Goal: Task Accomplishment & Management: Manage account settings

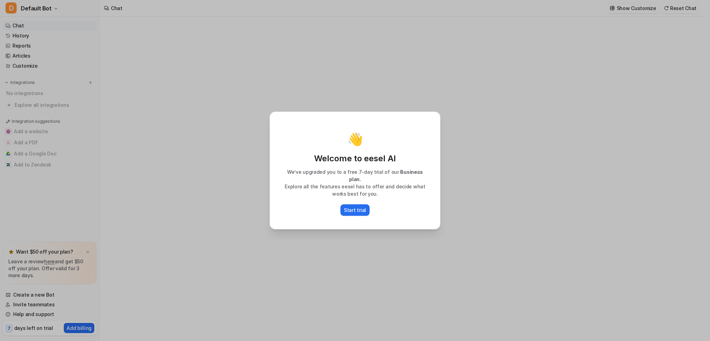
type textarea "**********"
click at [362, 207] on p "Start trial" at bounding box center [355, 209] width 22 height 7
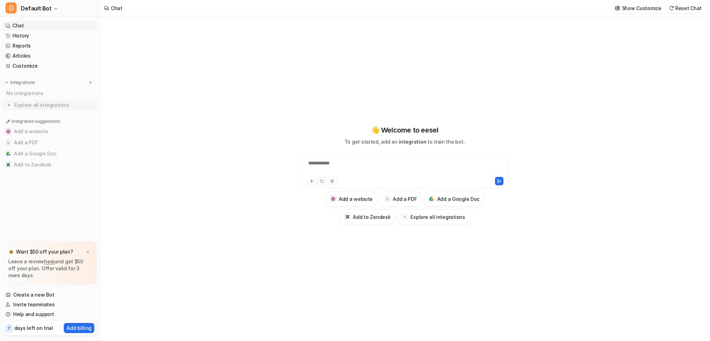
click at [35, 102] on span "Explore all integrations" at bounding box center [54, 104] width 79 height 11
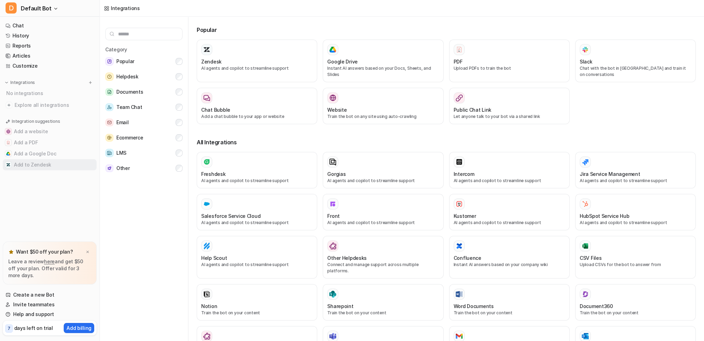
click at [27, 163] on button "Add to Zendesk" at bounding box center [50, 164] width 94 height 11
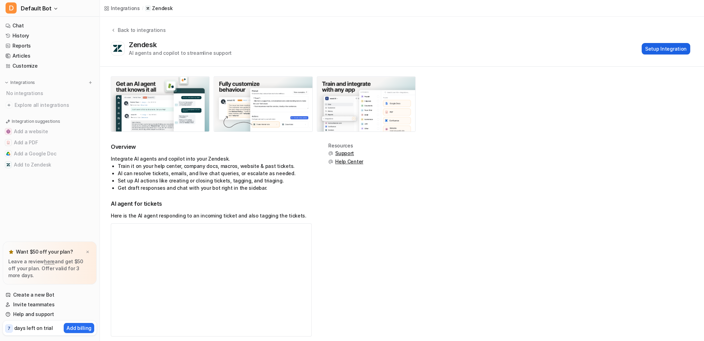
click at [680, 50] on button "Setup Integration" at bounding box center [666, 48] width 49 height 11
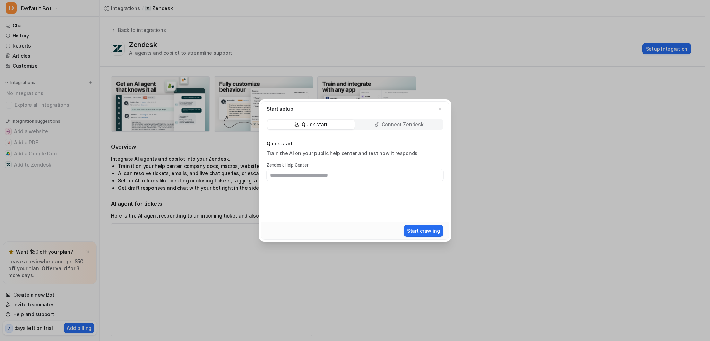
click at [392, 178] on input "text" at bounding box center [354, 175] width 177 height 12
click at [387, 124] on p "Connect Zendesk" at bounding box center [402, 124] width 42 height 7
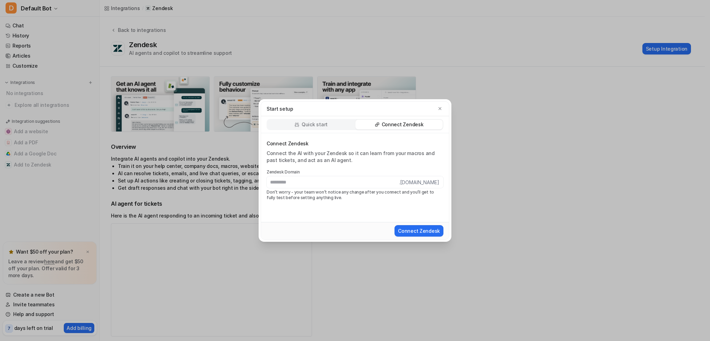
click at [314, 123] on p "Quick start" at bounding box center [314, 124] width 26 height 7
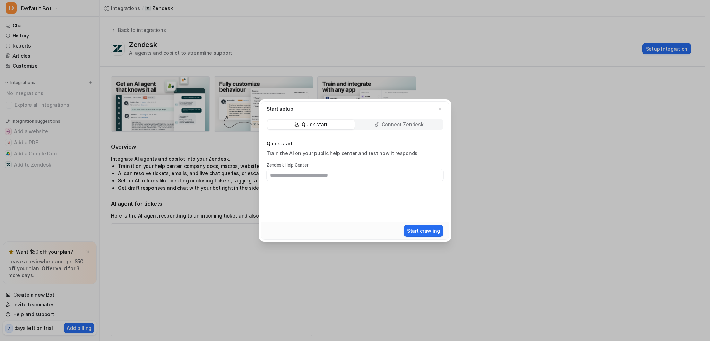
click at [320, 175] on input "text" at bounding box center [354, 175] width 177 height 12
click at [397, 126] on p "Connect Zendesk" at bounding box center [402, 124] width 42 height 7
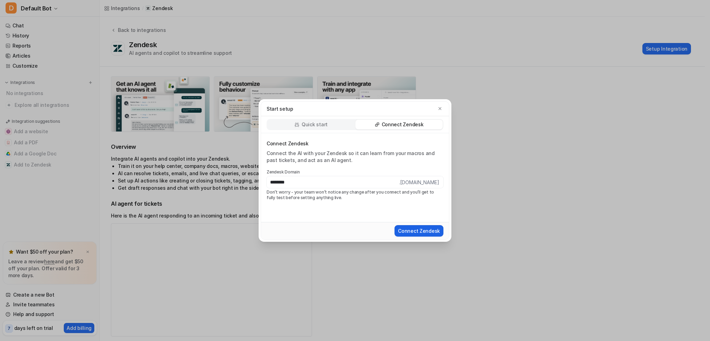
type input "********"
click at [432, 230] on button "Connect Zendesk" at bounding box center [418, 230] width 49 height 11
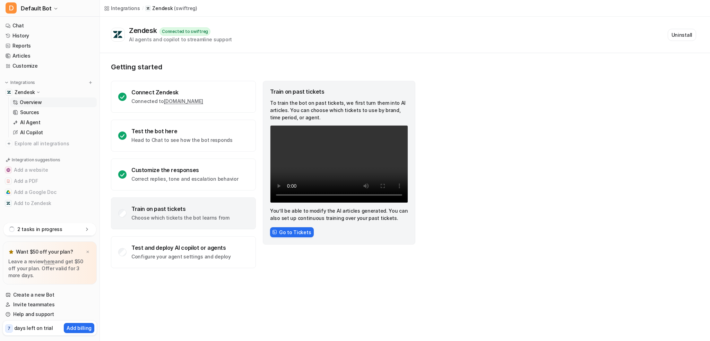
click at [197, 210] on div "Train on past tickets" at bounding box center [180, 208] width 98 height 7
click at [169, 216] on p "Choose which tickets the bot learns from" at bounding box center [180, 217] width 98 height 7
click at [294, 235] on button "Go to Tickets" at bounding box center [292, 232] width 44 height 10
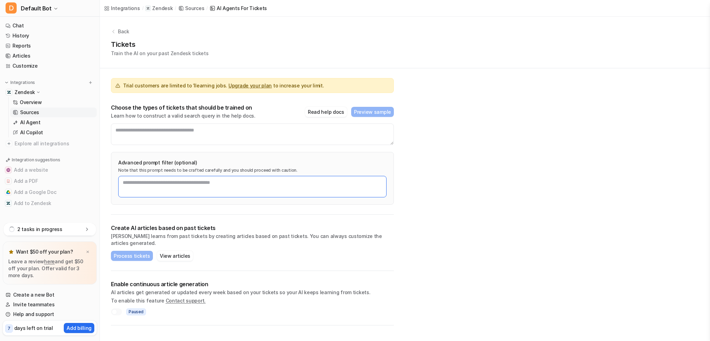
click at [165, 186] on textarea at bounding box center [252, 186] width 268 height 21
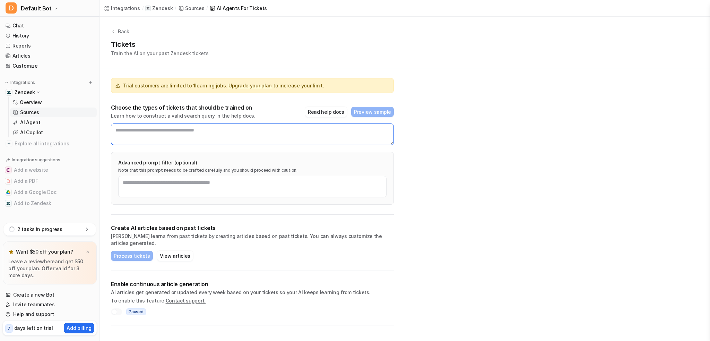
click at [157, 134] on textarea at bounding box center [252, 133] width 283 height 21
click at [323, 116] on button "Read help docs" at bounding box center [326, 112] width 42 height 10
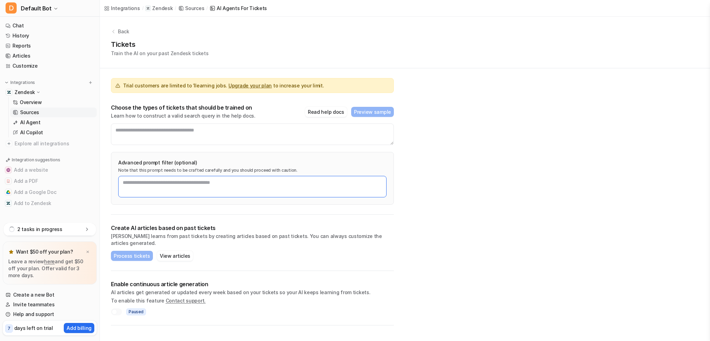
click at [186, 185] on textarea at bounding box center [252, 186] width 268 height 21
type textarea "**********"
click at [251, 230] on p "Create AI articles based on past tickets" at bounding box center [252, 227] width 283 height 7
click at [195, 167] on p "Note that this prompt needs to be crafted carefully and you should proceed with…" at bounding box center [252, 170] width 268 height 6
click at [199, 192] on textarea "**********" at bounding box center [252, 186] width 268 height 21
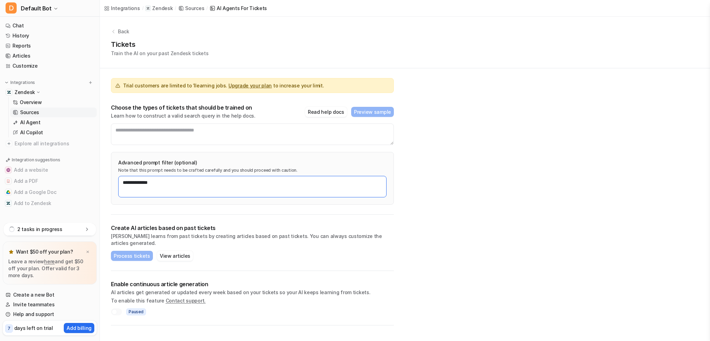
type textarea "**********"
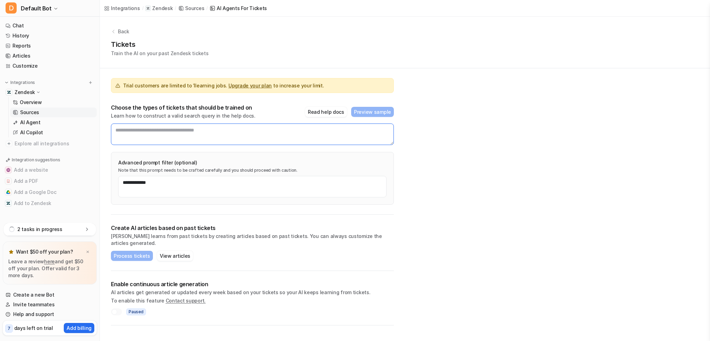
click at [269, 138] on textarea at bounding box center [252, 133] width 283 height 21
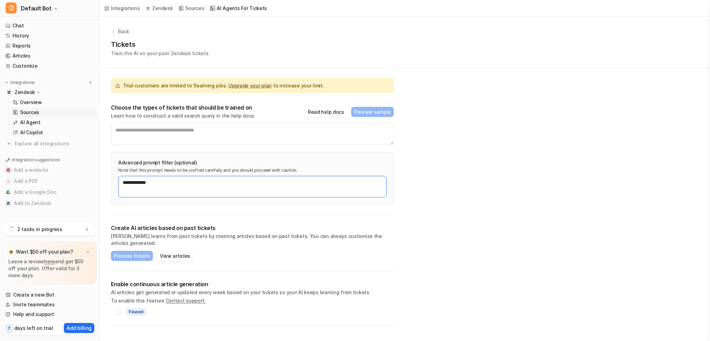
click at [128, 195] on textarea "**********" at bounding box center [252, 186] width 268 height 21
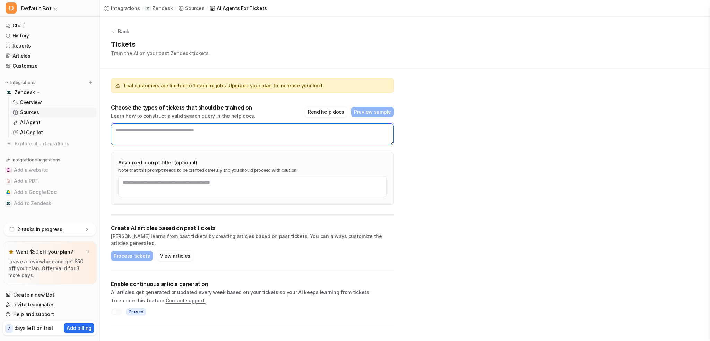
paste textarea "**********"
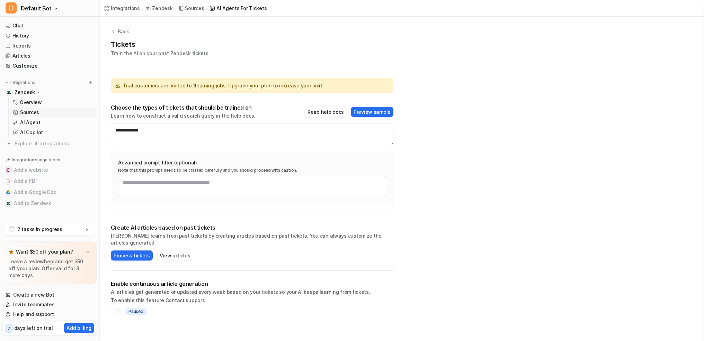
click at [445, 146] on div "**********" at bounding box center [402, 171] width 605 height 308
click at [376, 108] on button "Preview sample" at bounding box center [372, 112] width 43 height 10
drag, startPoint x: 172, startPoint y: 138, endPoint x: 70, endPoint y: 130, distance: 101.8
click at [70, 130] on div "D Default Bot Chat History Reports Articles Customize Integrations Zendesk Over…" at bounding box center [352, 170] width 704 height 341
paste textarea
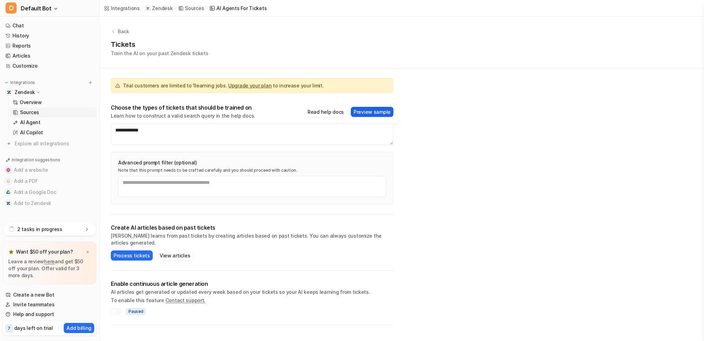
click at [384, 107] on button "Preview sample" at bounding box center [372, 112] width 43 height 10
click at [172, 133] on textarea "**********" at bounding box center [252, 133] width 283 height 21
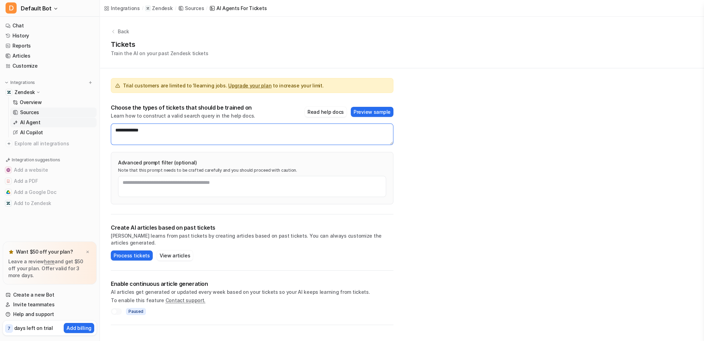
drag, startPoint x: 189, startPoint y: 134, endPoint x: 33, endPoint y: 127, distance: 156.1
click at [33, 127] on div "**********" at bounding box center [352, 170] width 704 height 341
paste textarea "**********"
type textarea "**********"
click at [391, 110] on button "Preview sample" at bounding box center [372, 112] width 43 height 10
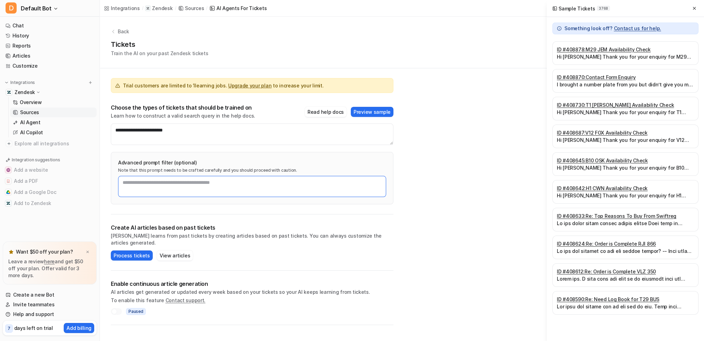
click at [196, 182] on textarea at bounding box center [252, 186] width 268 height 21
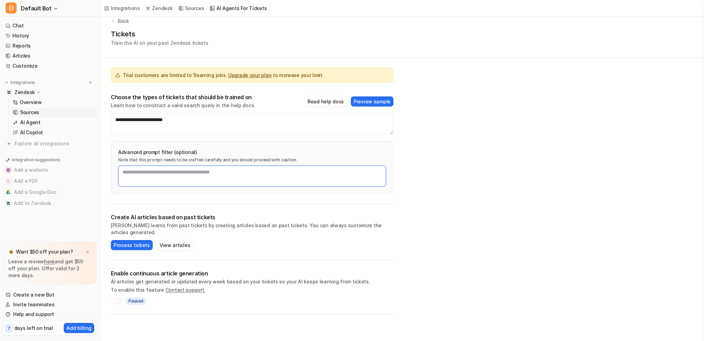
scroll to position [104, 0]
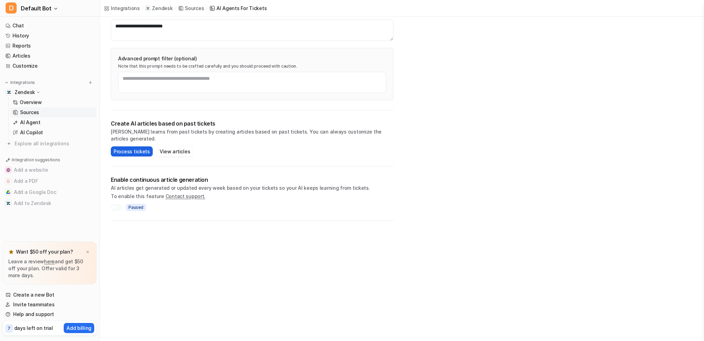
click at [130, 146] on button "Process tickets" at bounding box center [132, 151] width 42 height 10
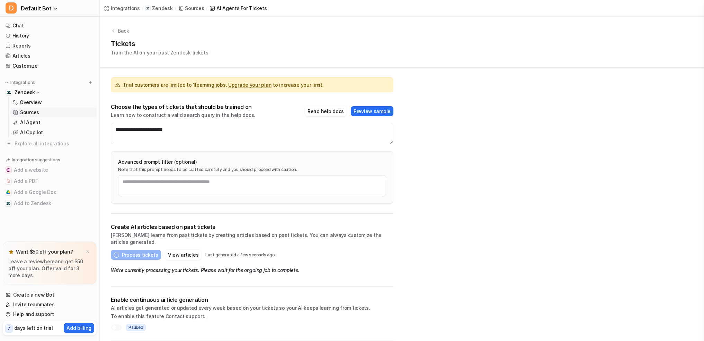
scroll to position [0, 0]
click at [58, 231] on div "1 task in progress" at bounding box center [49, 229] width 93 height 13
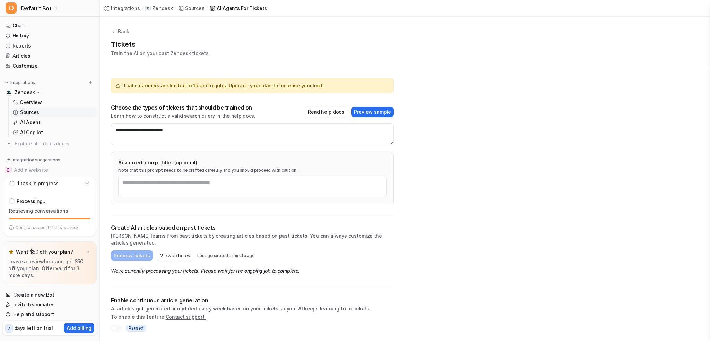
click at [71, 180] on div "1 task in progress" at bounding box center [49, 183] width 93 height 13
drag, startPoint x: 219, startPoint y: 262, endPoint x: 270, endPoint y: 263, distance: 51.0
click at [269, 267] on em "We're currently processing your tickets. Please wait for the ongoing job to com…" at bounding box center [205, 270] width 188 height 6
click at [270, 267] on em "We're currently processing your tickets. Please wait for the ongoing job to com…" at bounding box center [205, 270] width 188 height 6
click at [64, 222] on nav "Chat History Reports Articles Customize Integrations Zendesk Overview Sources A…" at bounding box center [49, 120] width 99 height 205
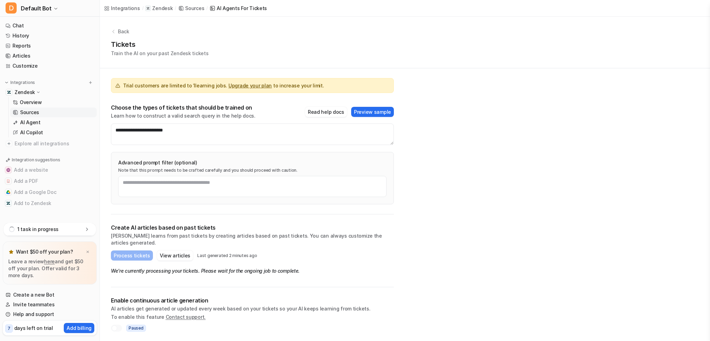
click at [64, 225] on div "1 task in progress" at bounding box center [49, 229] width 93 height 13
click at [68, 187] on div "1 task in progress" at bounding box center [49, 183] width 93 height 13
click at [28, 98] on link "Overview" at bounding box center [53, 102] width 87 height 10
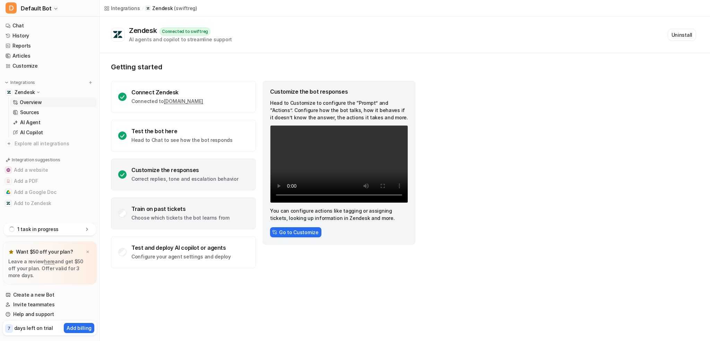
click at [144, 212] on div "Train on past tickets" at bounding box center [180, 208] width 98 height 7
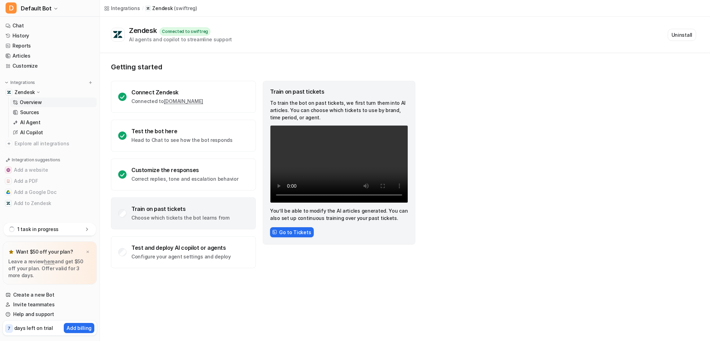
click at [144, 210] on div "Train on past tickets" at bounding box center [180, 208] width 98 height 7
click at [43, 113] on link "Sources" at bounding box center [53, 112] width 87 height 10
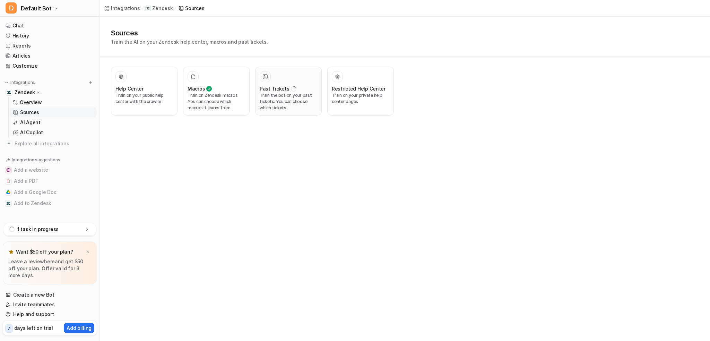
click at [288, 106] on p "Train the bot on your past tickets. You can choose which tickets." at bounding box center [289, 101] width 58 height 19
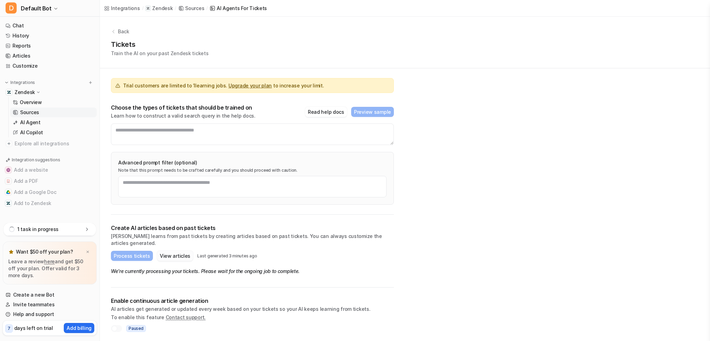
click at [180, 251] on button "View articles" at bounding box center [175, 256] width 36 height 10
click at [73, 129] on link "AI Copilot" at bounding box center [53, 133] width 87 height 10
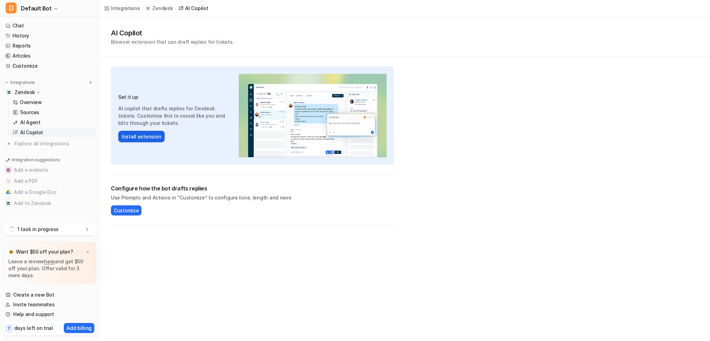
click at [123, 133] on button "Install extension" at bounding box center [141, 136] width 46 height 11
click at [46, 102] on link "Overview" at bounding box center [53, 102] width 87 height 10
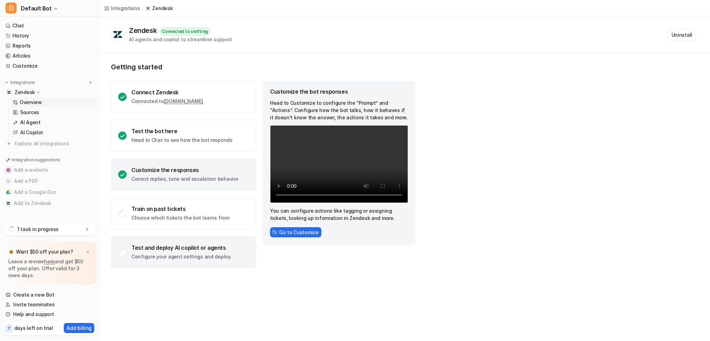
click at [170, 253] on p "Configure your agent settings and deploy" at bounding box center [180, 256] width 99 height 7
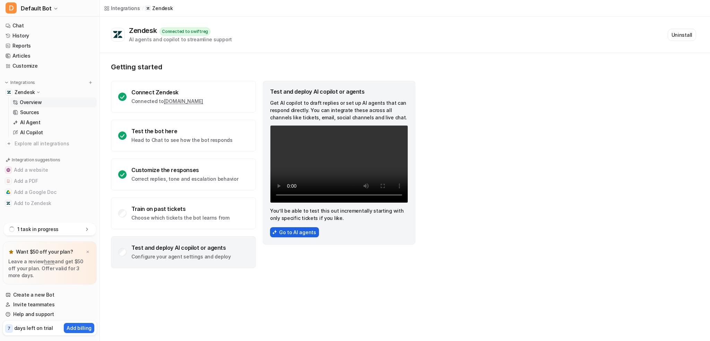
click at [314, 232] on button "Go to AI agents" at bounding box center [294, 232] width 49 height 10
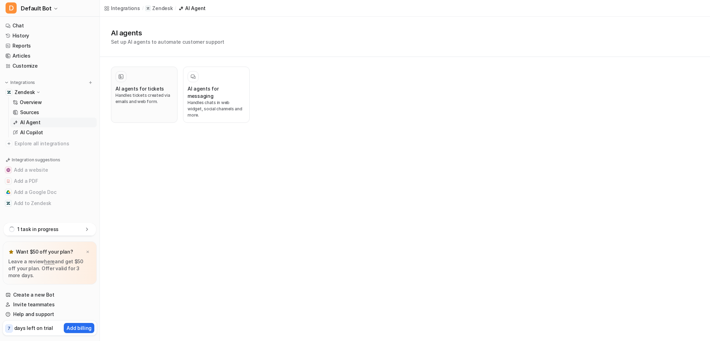
click at [140, 103] on p "Handles tickets created via emails and web form." at bounding box center [144, 98] width 58 height 12
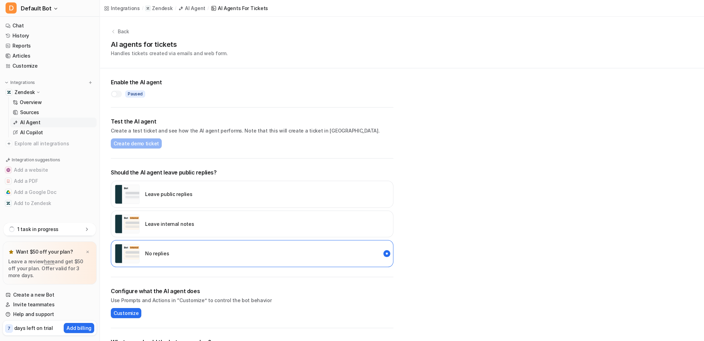
click at [115, 98] on div "Enable the AI agent Paused" at bounding box center [252, 87] width 283 height 39
click at [115, 95] on div at bounding box center [115, 94] width 6 height 6
click at [121, 142] on span "Create demo ticket" at bounding box center [136, 143] width 45 height 7
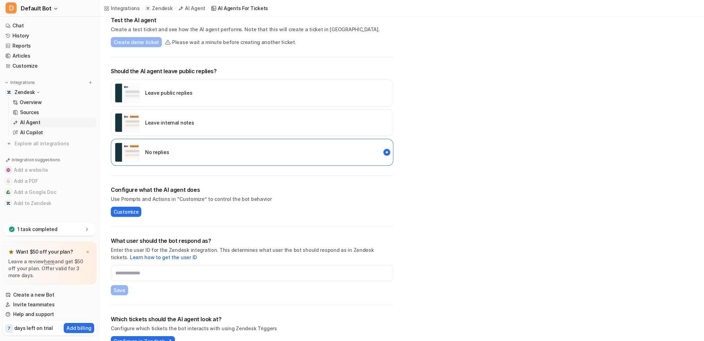
scroll to position [115, 0]
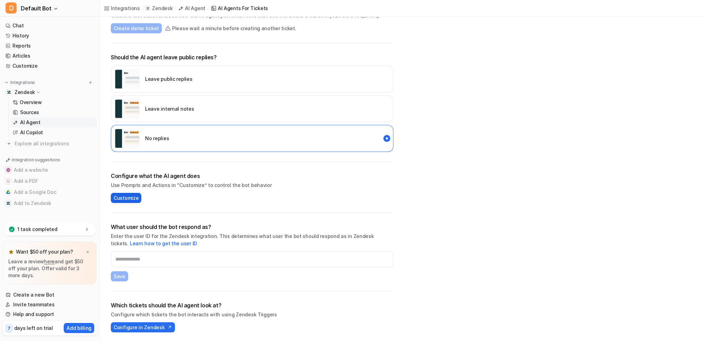
click at [132, 199] on span "Customize" at bounding box center [126, 197] width 25 height 7
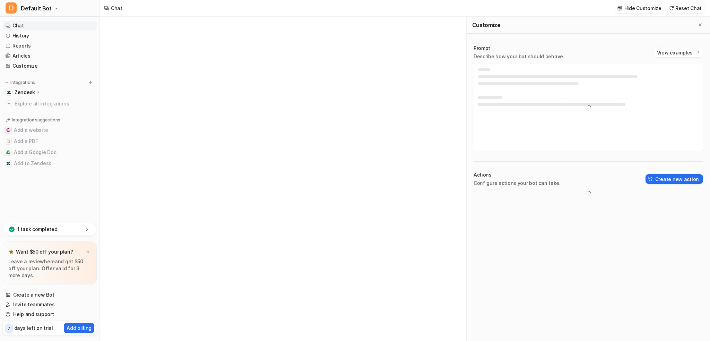
type textarea "**********"
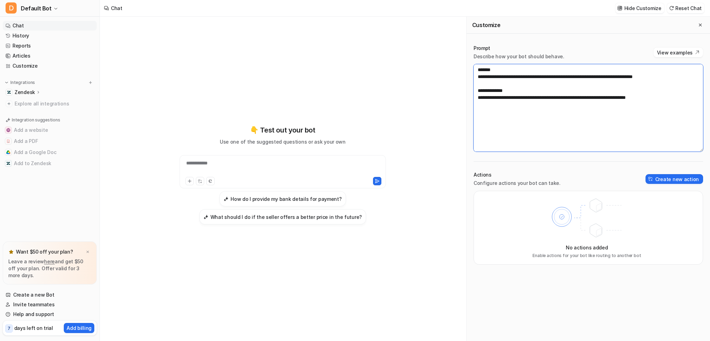
click at [675, 99] on textarea "**********" at bounding box center [587, 107] width 229 height 87
click at [661, 181] on button "Create new action" at bounding box center [674, 179] width 58 height 10
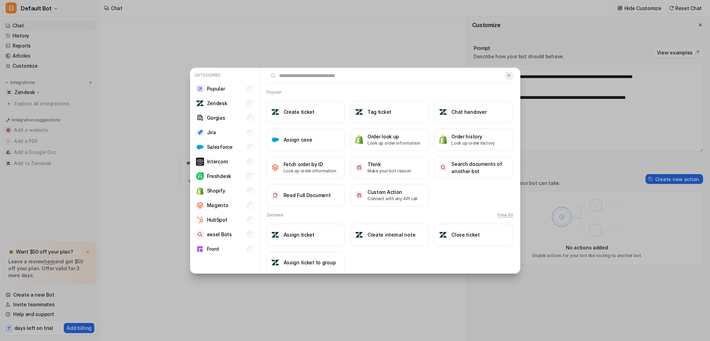
click at [504, 71] on button at bounding box center [508, 75] width 8 height 8
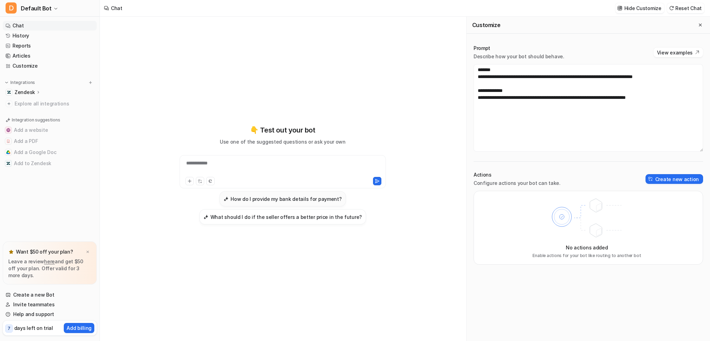
click at [287, 196] on h3 "How do I provide my bank details for payment?" at bounding box center [285, 198] width 111 height 7
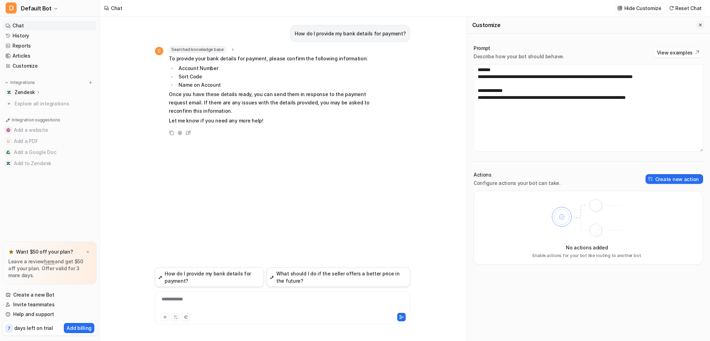
click at [700, 22] on button "Close flyout" at bounding box center [700, 25] width 8 height 8
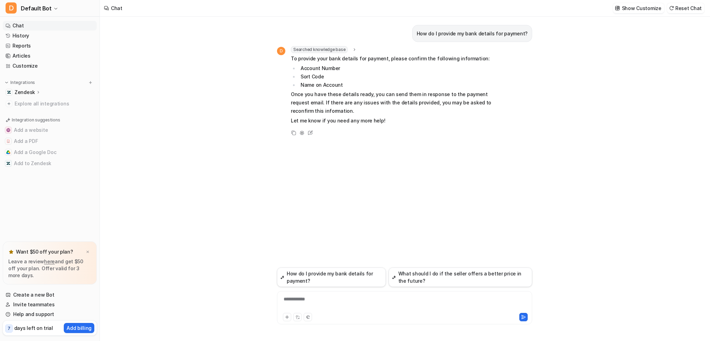
click at [34, 93] on p "Zendesk" at bounding box center [25, 92] width 20 height 7
click at [31, 98] on link "Overview" at bounding box center [53, 102] width 87 height 10
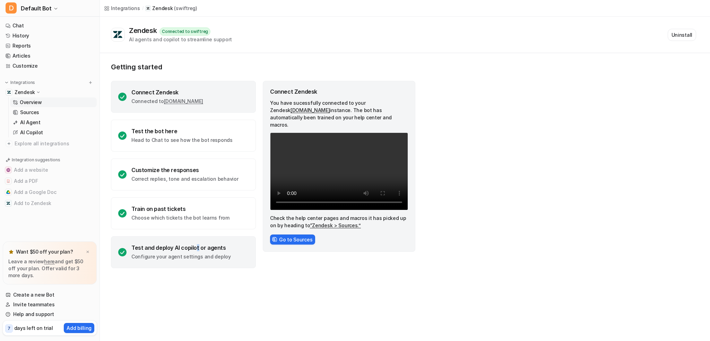
click at [195, 244] on div "Test and deploy AI copilot or agents" at bounding box center [180, 247] width 99 height 7
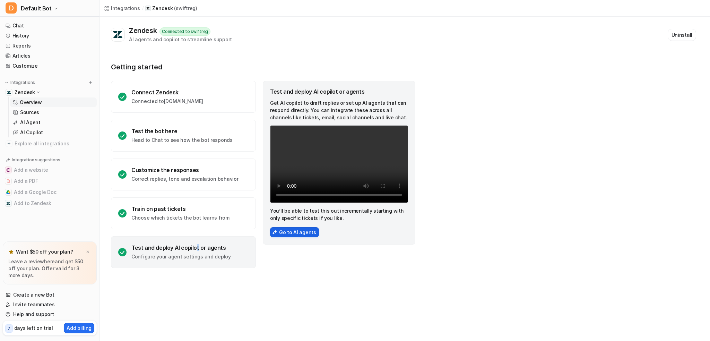
click at [277, 234] on button "Go to AI agents" at bounding box center [294, 232] width 49 height 10
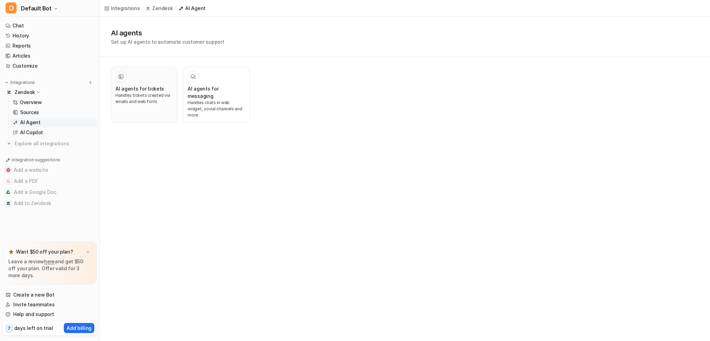
click at [151, 102] on p "Handles tickets created via emails and web form." at bounding box center [144, 98] width 58 height 12
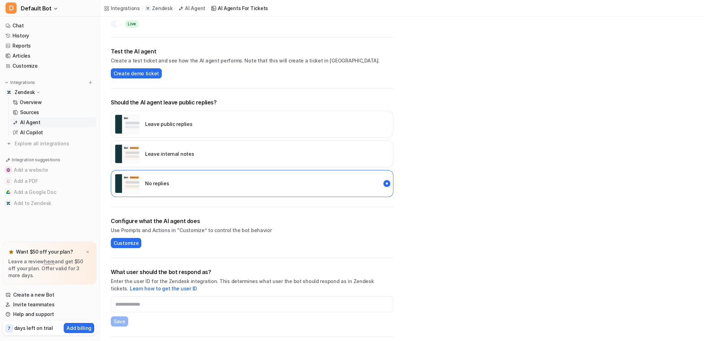
scroll to position [115, 0]
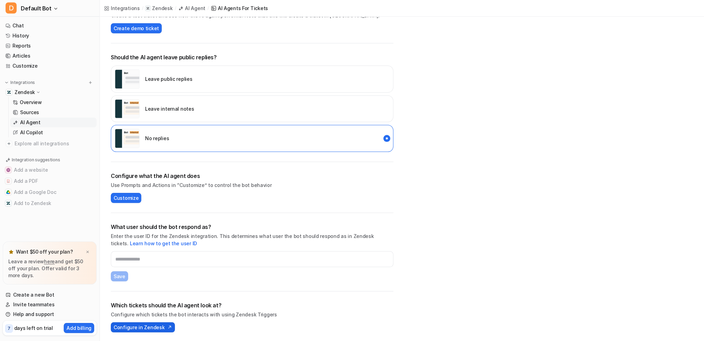
click at [141, 327] on span "Configure in Zendesk" at bounding box center [139, 326] width 51 height 7
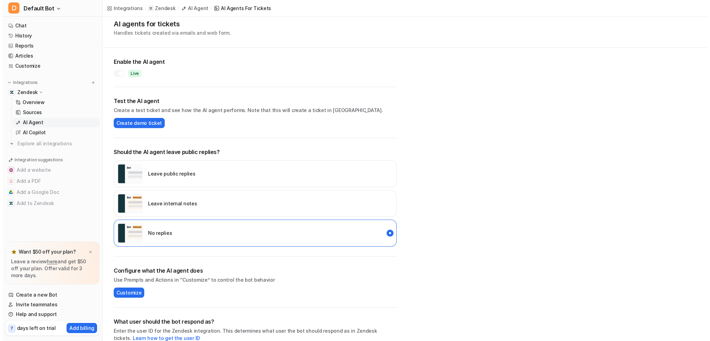
scroll to position [0, 0]
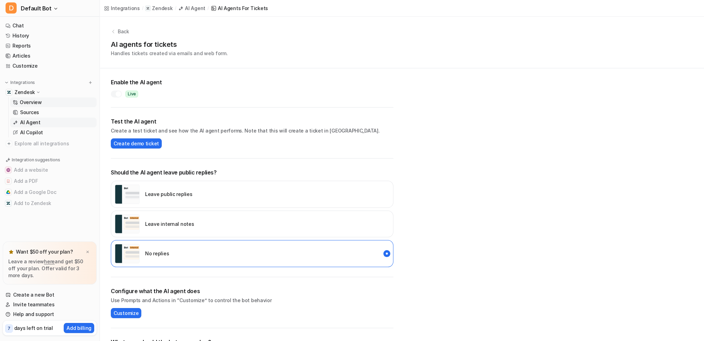
click at [29, 101] on p "Overview" at bounding box center [31, 102] width 22 height 7
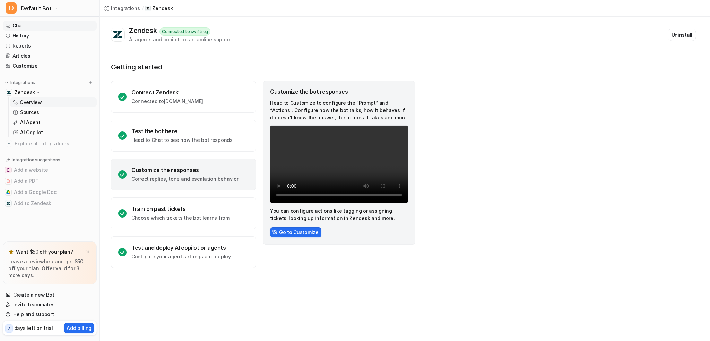
click at [24, 26] on link "Chat" at bounding box center [50, 26] width 94 height 10
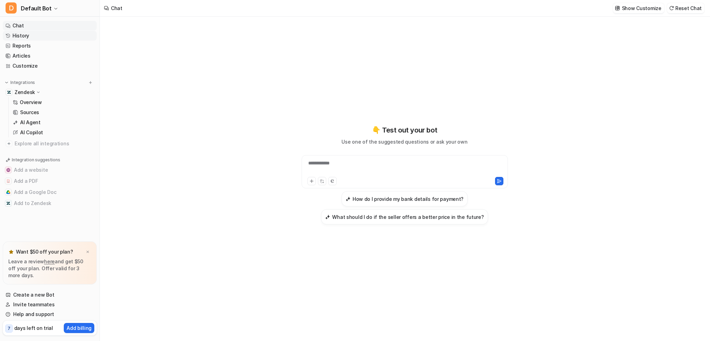
click at [25, 35] on link "History" at bounding box center [50, 36] width 94 height 10
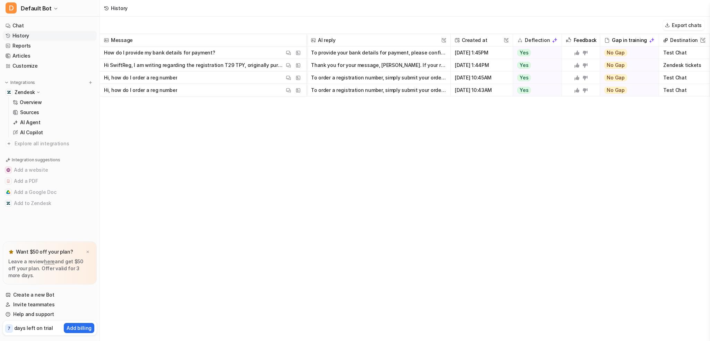
click at [188, 66] on p "Hi SwiftReg, I am writing regarding the registration T29 TPY, originally purcha…" at bounding box center [194, 65] width 180 height 12
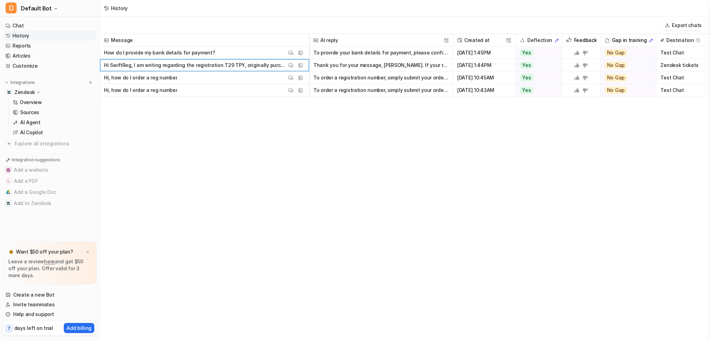
click at [252, 70] on p "Hi SwiftReg, I am writing regarding the registration T29 TPY, originally purcha…" at bounding box center [195, 65] width 183 height 12
click at [249, 66] on p "Hi SwiftReg, I am writing regarding the registration T29 TPY, originally purcha…" at bounding box center [195, 65] width 183 height 12
click at [294, 63] on button "View Thread" at bounding box center [291, 65] width 8 height 8
click at [46, 9] on span "Default Bot" at bounding box center [36, 8] width 31 height 10
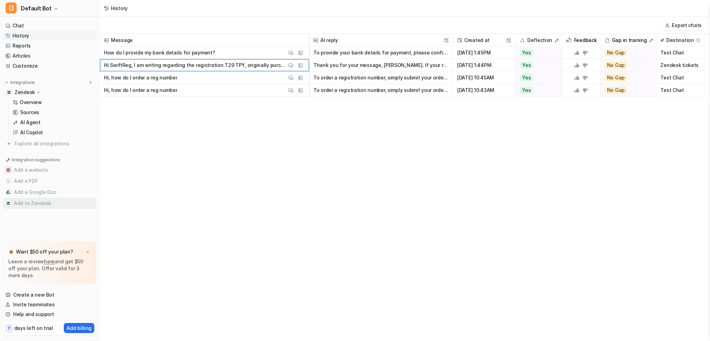
click at [20, 198] on button "Add to Zendesk" at bounding box center [50, 202] width 94 height 11
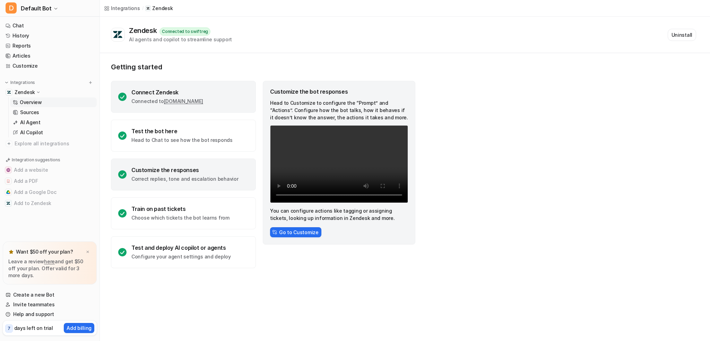
click at [203, 91] on div "Connect Zendesk" at bounding box center [167, 92] width 72 height 7
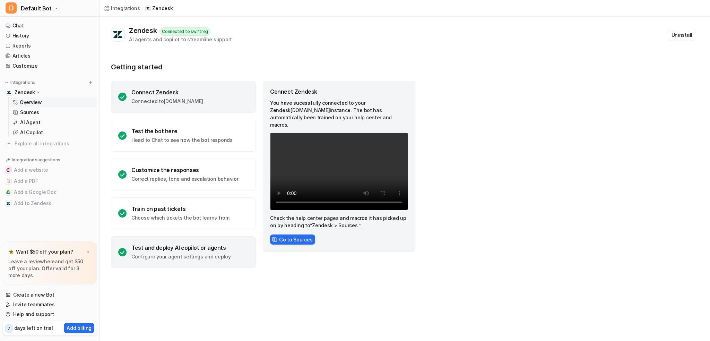
click at [188, 245] on div "Test and deploy AI copilot or agents" at bounding box center [180, 247] width 99 height 7
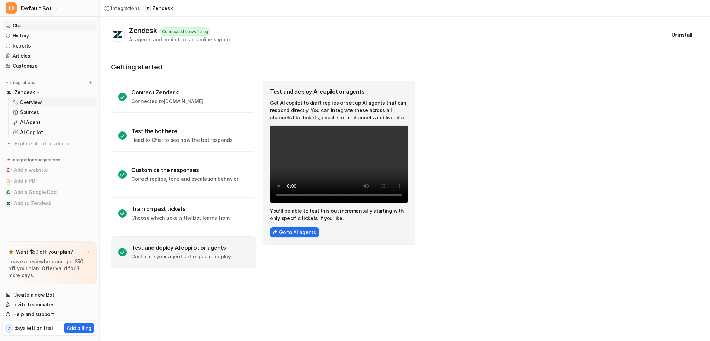
click at [51, 27] on link "Chat" at bounding box center [50, 26] width 94 height 10
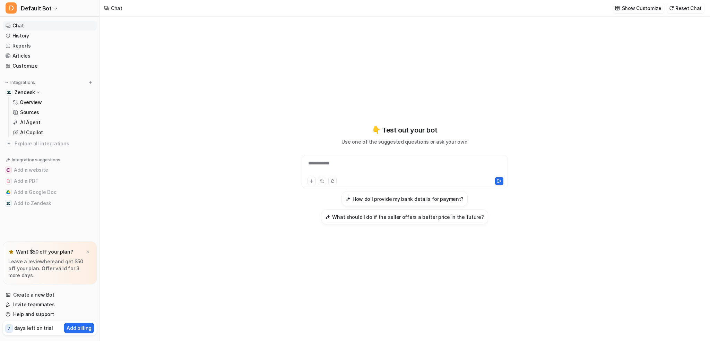
click at [25, 327] on p "days left on trial" at bounding box center [33, 327] width 39 height 7
click at [682, 8] on button "Reset Chat" at bounding box center [685, 8] width 37 height 10
click at [38, 99] on p "Overview" at bounding box center [31, 102] width 22 height 7
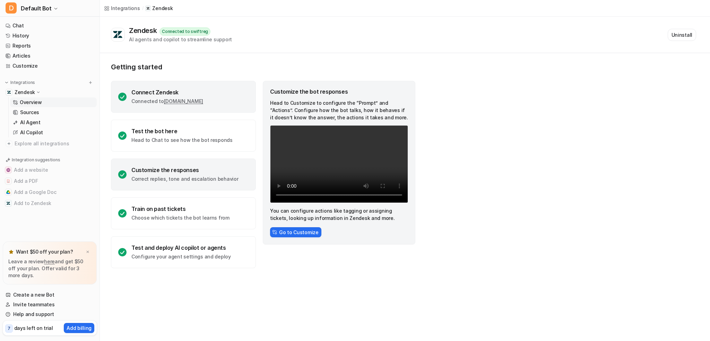
click at [145, 95] on div "Connect Zendesk" at bounding box center [167, 92] width 72 height 7
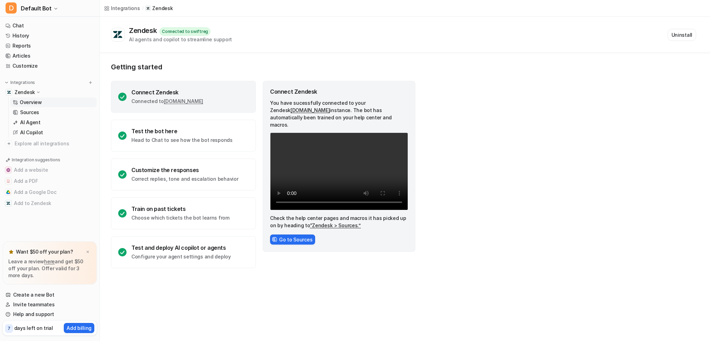
click at [679, 25] on div "Zendesk Connected to swiftreg AI agents and copilot to streamline support Unins…" at bounding box center [405, 35] width 610 height 36
click at [681, 33] on button "Uninstall" at bounding box center [681, 35] width 28 height 12
click at [686, 36] on button "Uninstall" at bounding box center [681, 35] width 28 height 12
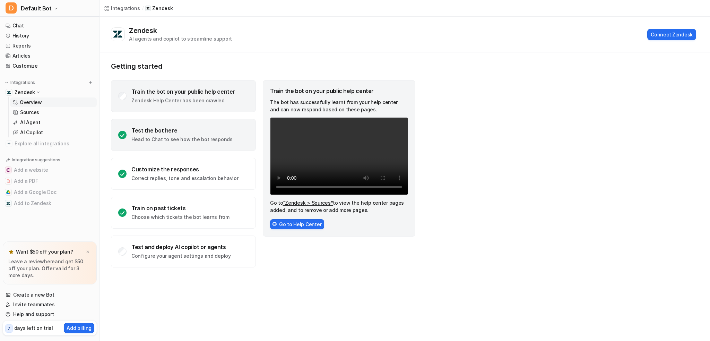
click at [174, 132] on div "Test the bot here" at bounding box center [181, 130] width 101 height 7
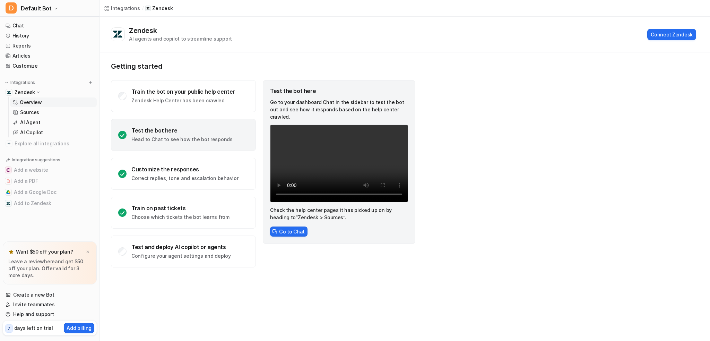
click at [36, 324] on div "7 days left on trial" at bounding box center [29, 328] width 48 height 10
click at [76, 323] on button "Add billing" at bounding box center [79, 328] width 30 height 10
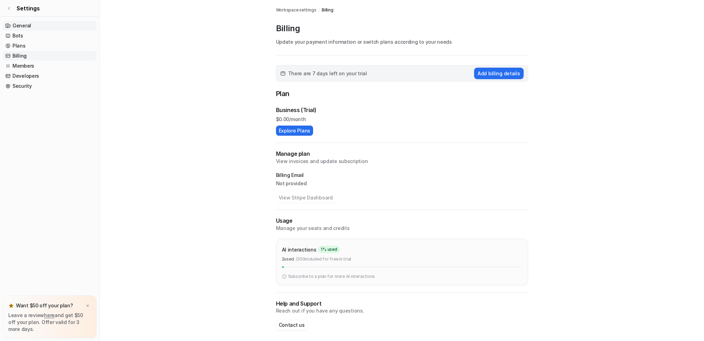
click at [18, 27] on link "General" at bounding box center [50, 26] width 94 height 10
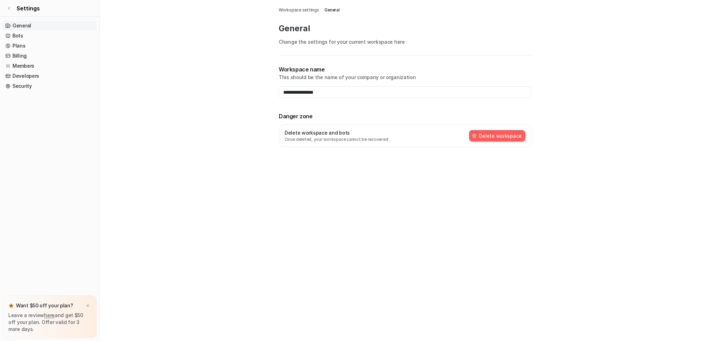
click at [497, 132] on button "Delete workspace" at bounding box center [497, 135] width 56 height 11
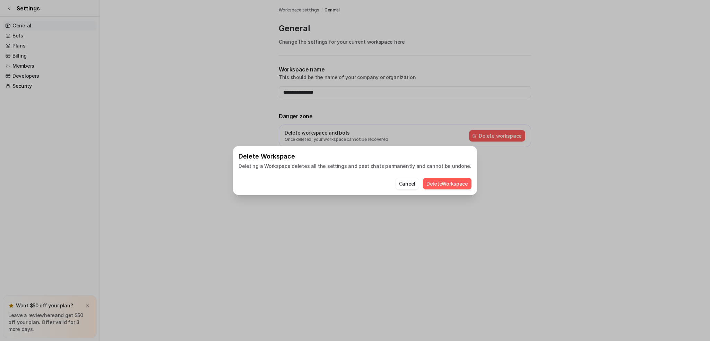
click at [438, 179] on button "Delete Workspace" at bounding box center [447, 183] width 49 height 11
click at [384, 183] on button "Cancel" at bounding box center [393, 183] width 23 height 11
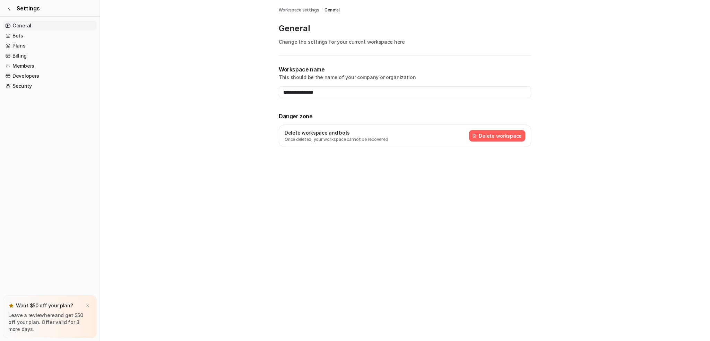
click at [52, 28] on link "General" at bounding box center [50, 26] width 94 height 10
click at [52, 32] on link "Bots" at bounding box center [50, 36] width 94 height 10
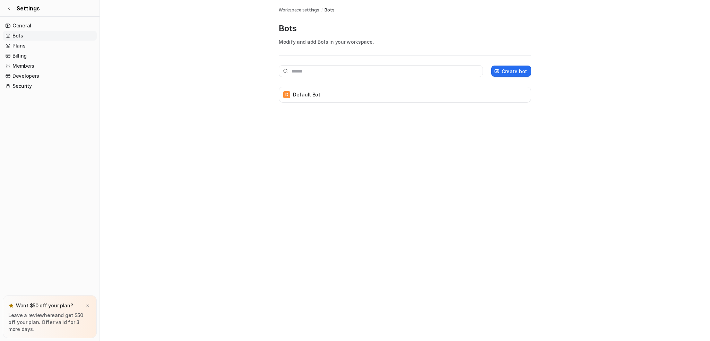
click at [51, 40] on link "Bots" at bounding box center [50, 36] width 94 height 10
click at [51, 44] on link "Plans" at bounding box center [50, 46] width 94 height 10
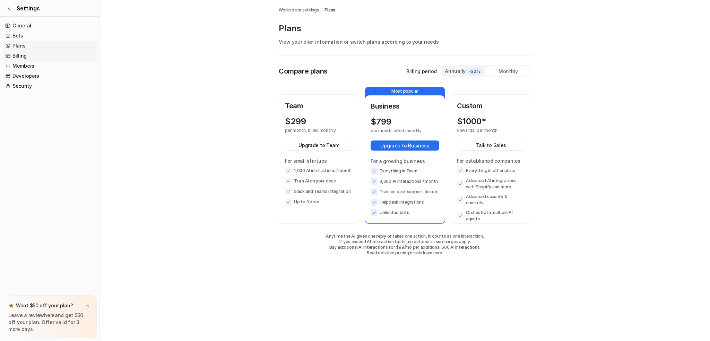
click at [50, 53] on link "Billing" at bounding box center [50, 56] width 94 height 10
